Goal: Information Seeking & Learning: Learn about a topic

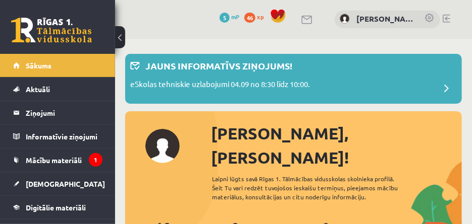
click at [431, 16] on link at bounding box center [430, 19] width 10 height 10
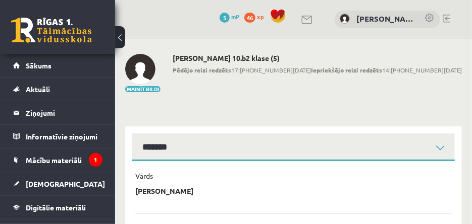
click at [118, 32] on button at bounding box center [120, 37] width 10 height 22
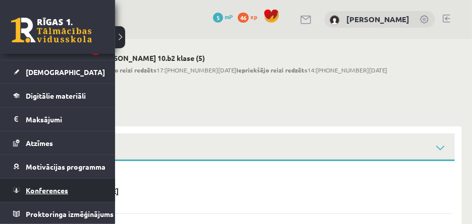
scroll to position [118, 0]
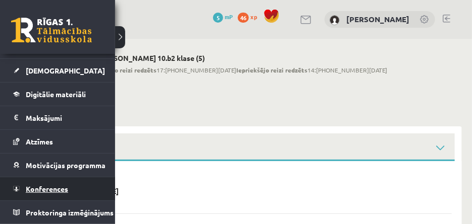
click at [81, 188] on link "Konferences" at bounding box center [57, 189] width 89 height 23
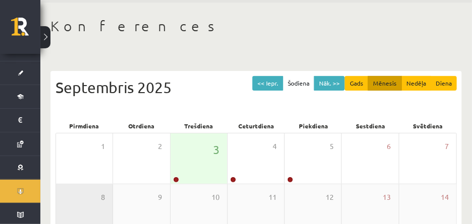
scroll to position [50, 0]
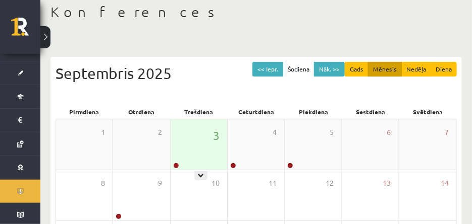
click at [196, 140] on div "3" at bounding box center [198, 145] width 56 height 50
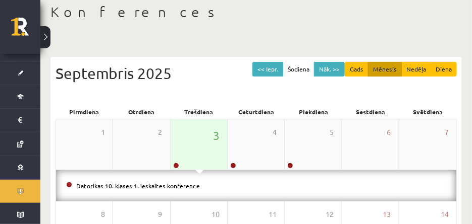
scroll to position [101, 0]
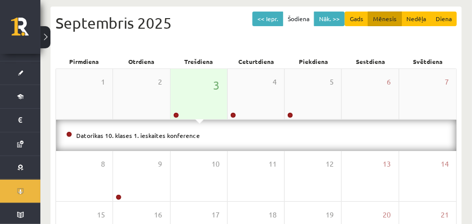
click at [210, 117] on div "3" at bounding box center [198, 94] width 56 height 50
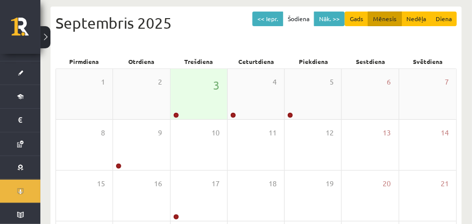
click at [210, 117] on div "3" at bounding box center [198, 94] width 56 height 50
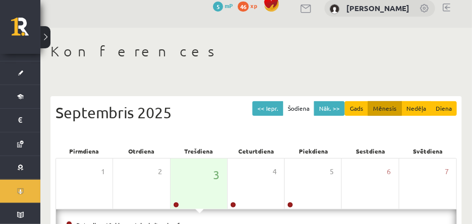
scroll to position [0, 0]
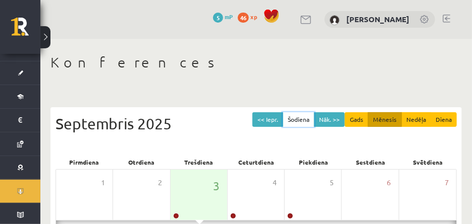
click at [309, 119] on button "Šodiena" at bounding box center [298, 119] width 32 height 15
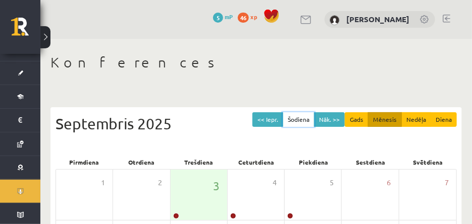
click at [309, 119] on button "Šodiena" at bounding box center [298, 119] width 32 height 15
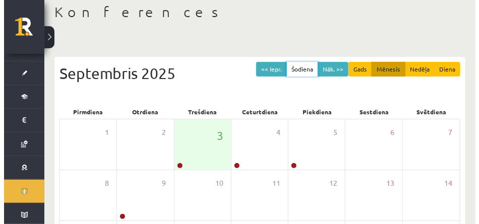
scroll to position [151, 0]
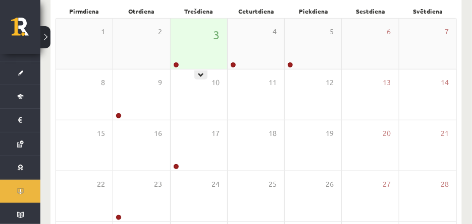
click at [205, 64] on div "3" at bounding box center [198, 44] width 56 height 50
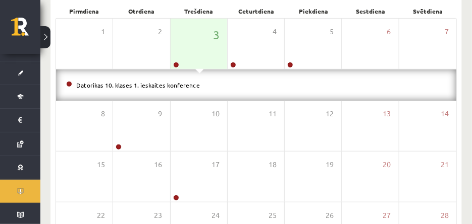
click at [205, 83] on li "Datorikas 10. klases 1. ieskaites konference" at bounding box center [256, 85] width 380 height 11
click at [144, 82] on link "Datorikas 10. klases 1. ieskaites konference" at bounding box center [138, 85] width 124 height 8
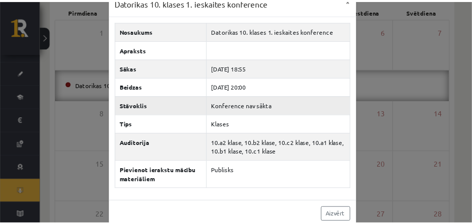
scroll to position [32, 0]
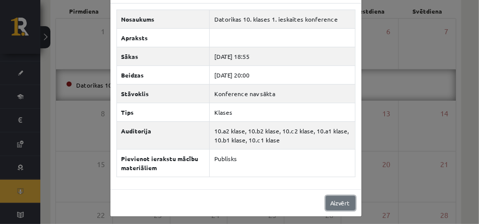
click at [338, 202] on link "Aizvērt" at bounding box center [341, 203] width 30 height 15
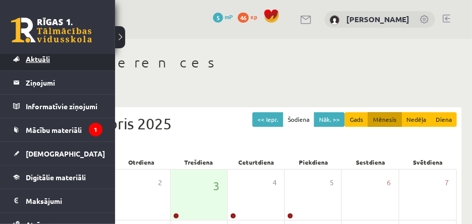
scroll to position [50, 0]
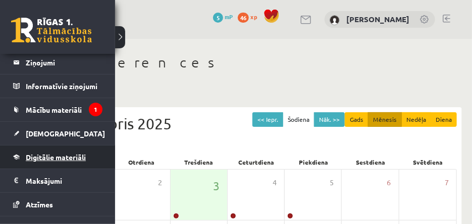
click at [73, 153] on span "Digitālie materiāli" at bounding box center [56, 157] width 60 height 9
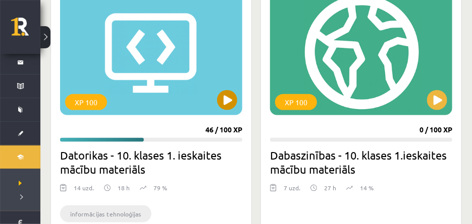
scroll to position [353, 0]
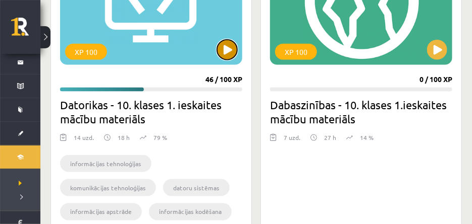
click at [232, 42] on button at bounding box center [227, 50] width 20 height 20
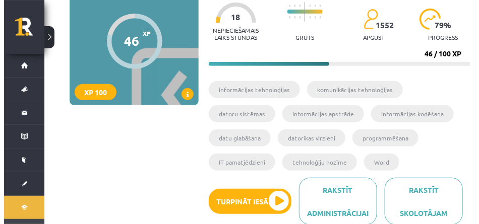
scroll to position [151, 0]
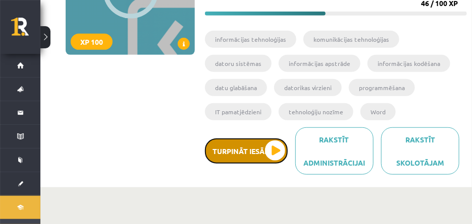
click at [261, 139] on button "Turpināt iesākto" at bounding box center [246, 151] width 83 height 25
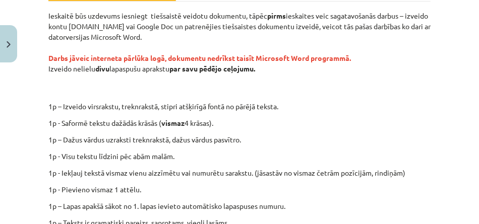
scroll to position [321, 0]
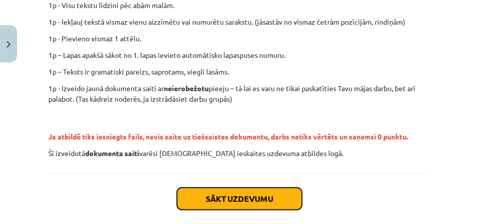
click at [237, 201] on button "Sākt uzdevumu" at bounding box center [239, 199] width 125 height 22
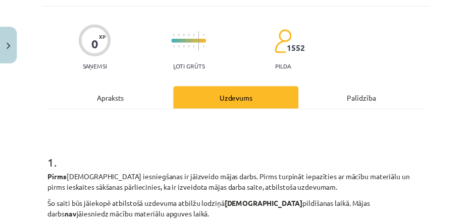
scroll to position [0, 0]
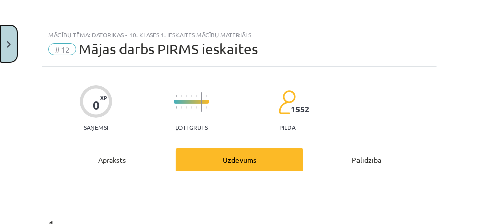
click at [13, 40] on button "Close" at bounding box center [8, 43] width 17 height 37
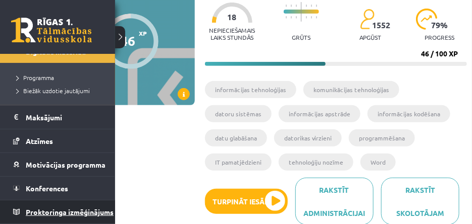
scroll to position [160, 0]
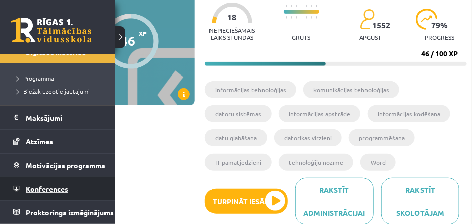
click at [93, 184] on link "Konferences" at bounding box center [57, 189] width 89 height 23
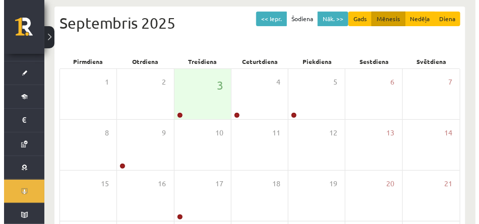
scroll to position [151, 0]
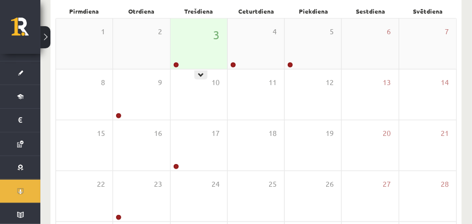
click at [209, 35] on div "3" at bounding box center [198, 44] width 56 height 50
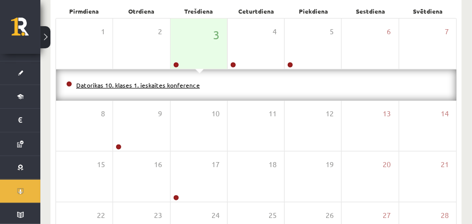
click at [168, 84] on link "Datorikas 10. klases 1. ieskaites konference" at bounding box center [138, 85] width 124 height 8
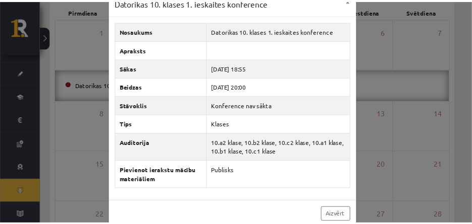
scroll to position [32, 0]
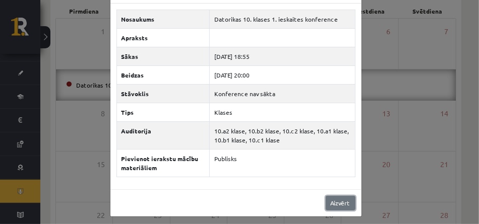
click at [341, 200] on link "Aizvērt" at bounding box center [341, 203] width 30 height 15
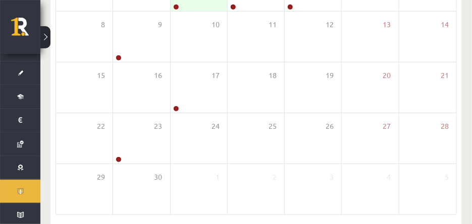
scroll to position [246, 0]
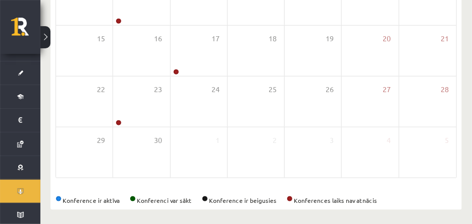
click at [43, 40] on button at bounding box center [45, 37] width 10 height 22
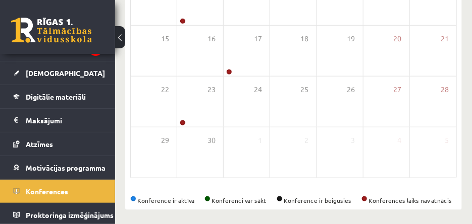
click at [116, 40] on button at bounding box center [120, 37] width 10 height 22
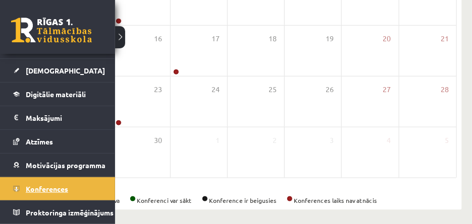
scroll to position [118, 0]
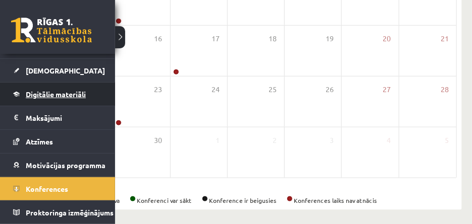
click at [92, 90] on link "Digitālie materiāli" at bounding box center [57, 94] width 89 height 23
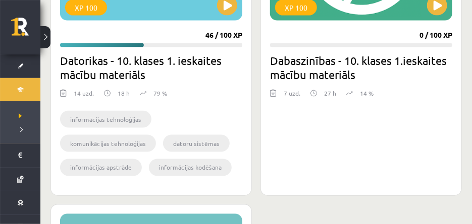
scroll to position [297, 0]
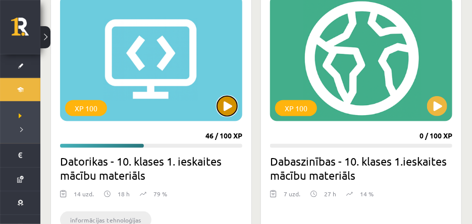
click at [220, 106] on button at bounding box center [227, 106] width 20 height 20
click at [158, 81] on div "XP 100" at bounding box center [151, 58] width 182 height 126
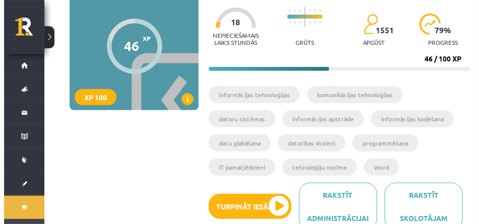
scroll to position [151, 0]
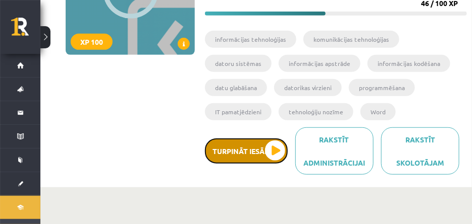
click at [257, 145] on button "Turpināt iesākto" at bounding box center [246, 151] width 83 height 25
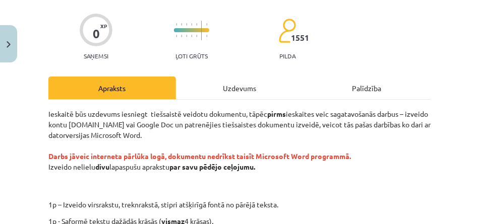
scroll to position [101, 0]
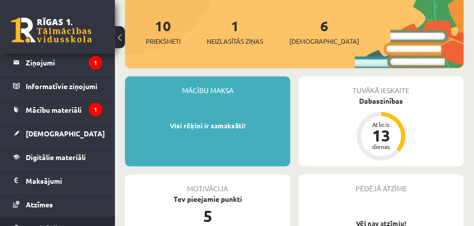
scroll to position [101, 0]
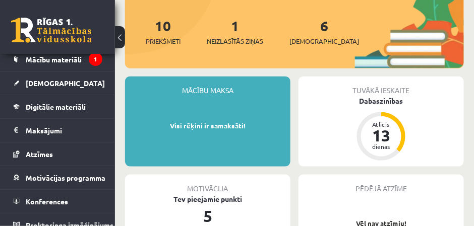
click at [456, 150] on div "Mācību maksa Visi rēķini ir samaksāti! Tuvākā ieskaite Dabaszinības Atlicis 13 …" at bounding box center [294, 175] width 339 height 196
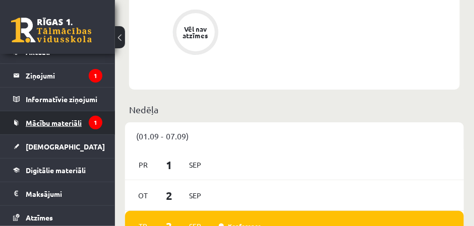
scroll to position [50, 0]
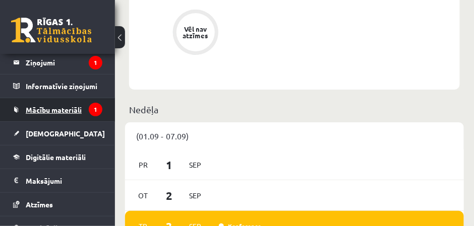
click at [65, 107] on span "Mācību materiāli" at bounding box center [54, 109] width 56 height 9
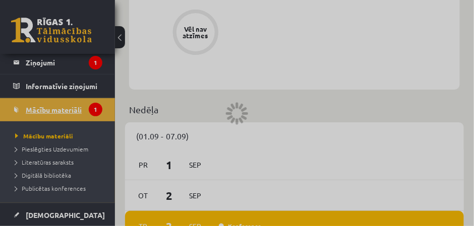
scroll to position [14, 0]
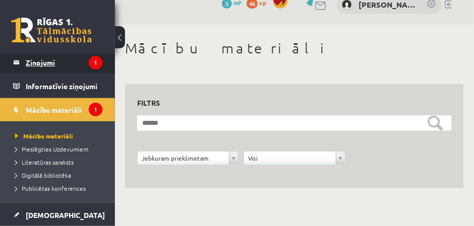
click at [92, 62] on icon "1" at bounding box center [96, 63] width 14 height 14
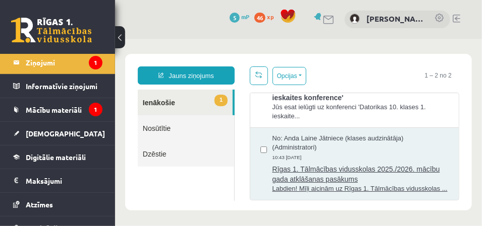
scroll to position [1, 0]
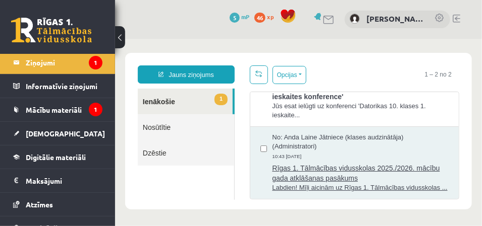
click at [300, 183] on span "Labdien! Mīļi aicinām uz Rīgas 1. Tālmācības vidusskolas ..." at bounding box center [359, 188] width 177 height 10
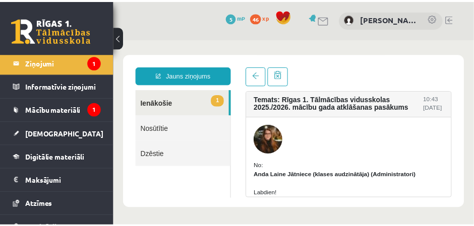
scroll to position [0, 0]
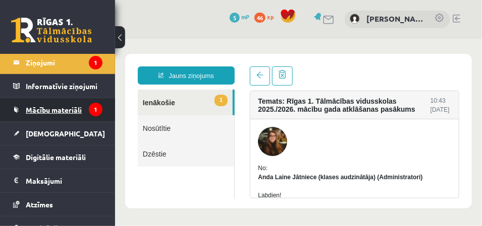
click at [71, 108] on span "Mācību materiāli" at bounding box center [54, 109] width 56 height 9
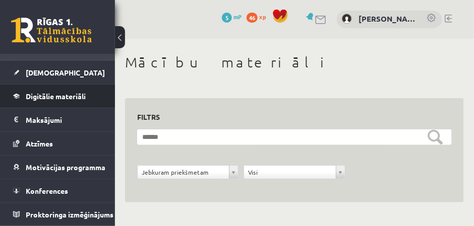
click at [100, 90] on li "Digitālie materiāli Programma Biežāk uzdotie jautājumi" at bounding box center [57, 96] width 115 height 24
click at [96, 90] on li "Digitālie materiāli Programma Biežāk uzdotie jautājumi" at bounding box center [57, 96] width 115 height 24
click at [80, 93] on span "Digitālie materiāli" at bounding box center [56, 96] width 60 height 9
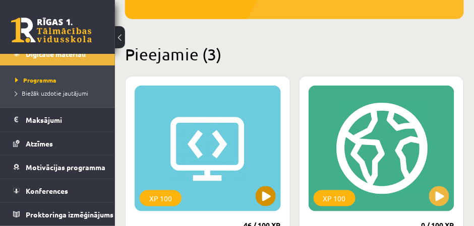
scroll to position [252, 0]
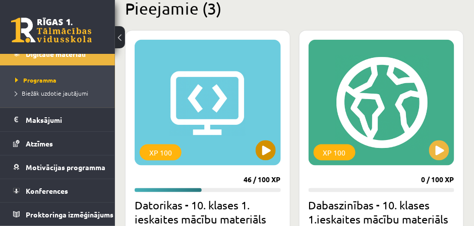
click at [211, 105] on div "XP 100" at bounding box center [208, 103] width 146 height 126
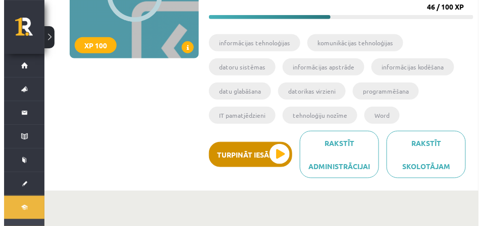
scroll to position [151, 0]
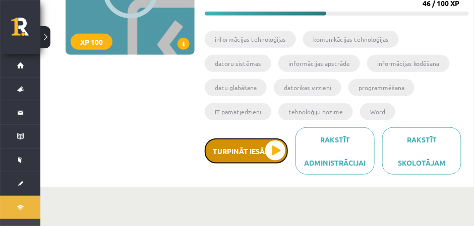
click at [237, 152] on button "Turpināt iesākto" at bounding box center [246, 151] width 83 height 25
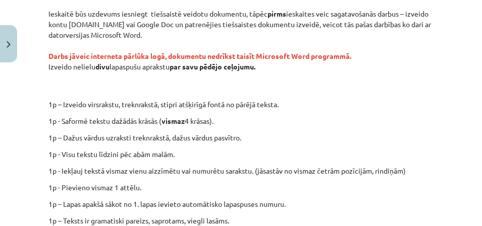
scroll to position [202, 0]
